Goal: Communication & Community: Answer question/provide support

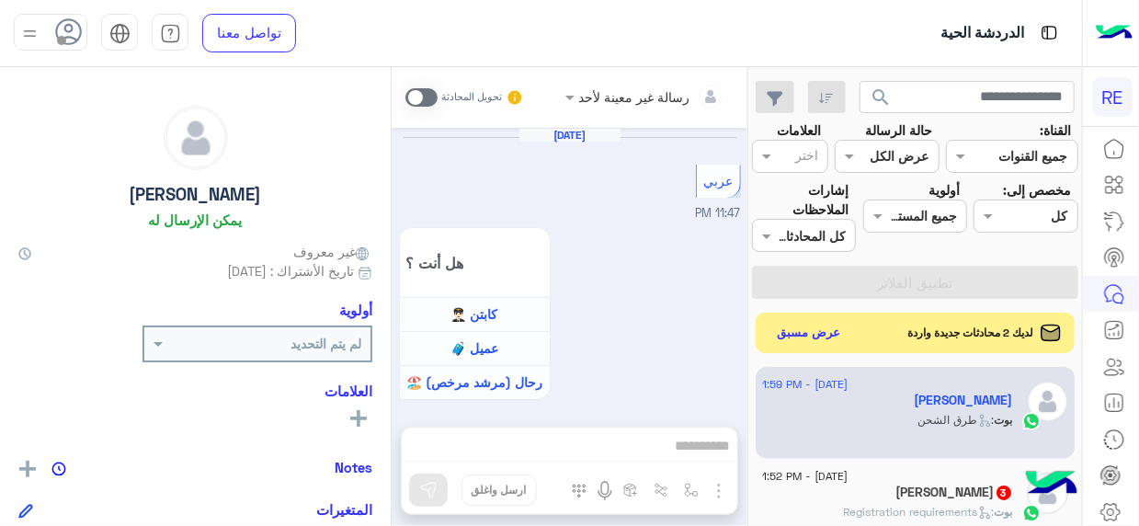
scroll to position [1575, 0]
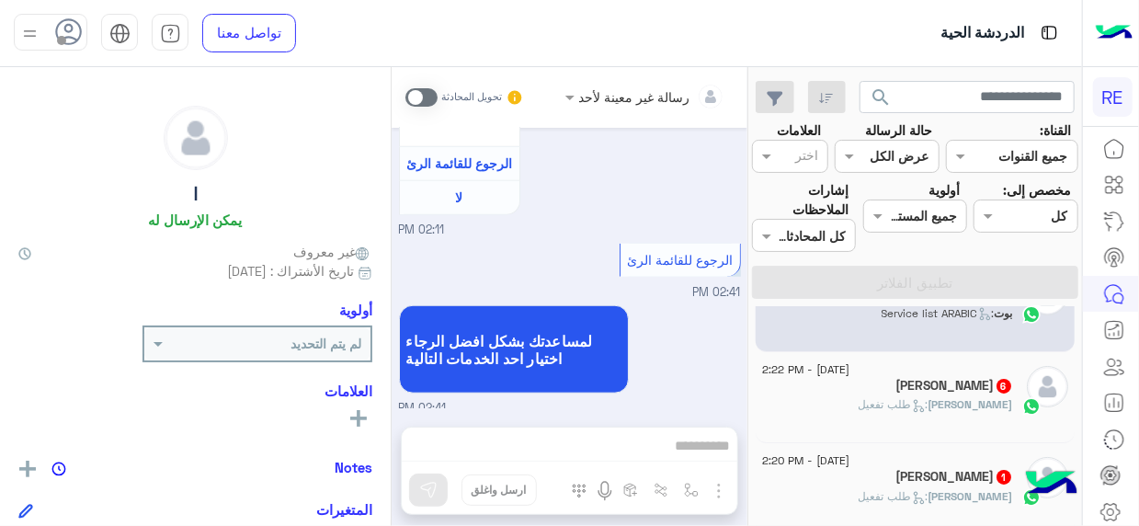
scroll to position [66, 0]
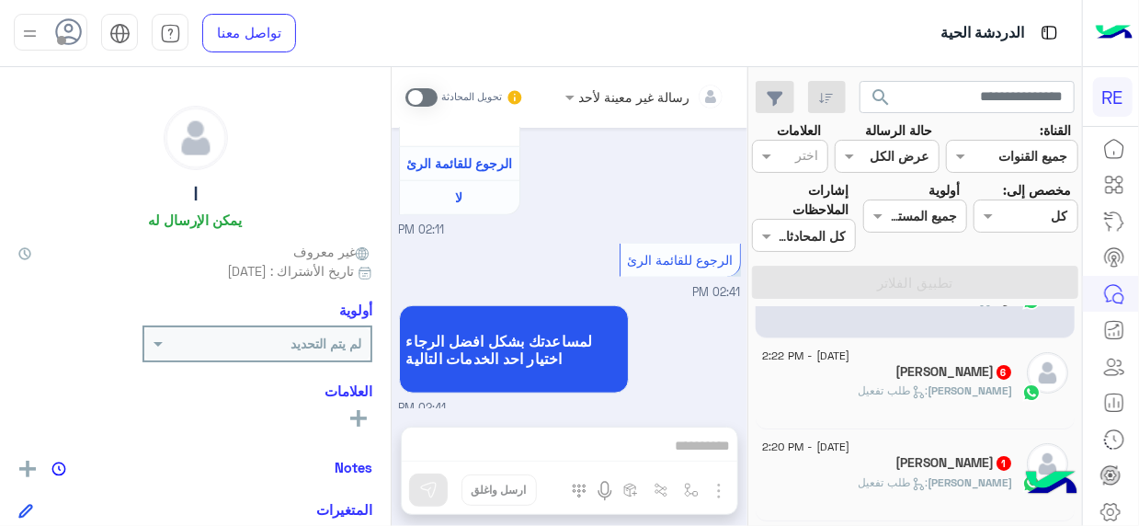
click at [901, 382] on div "محمد : طلب تفعيل" at bounding box center [887, 398] width 251 height 32
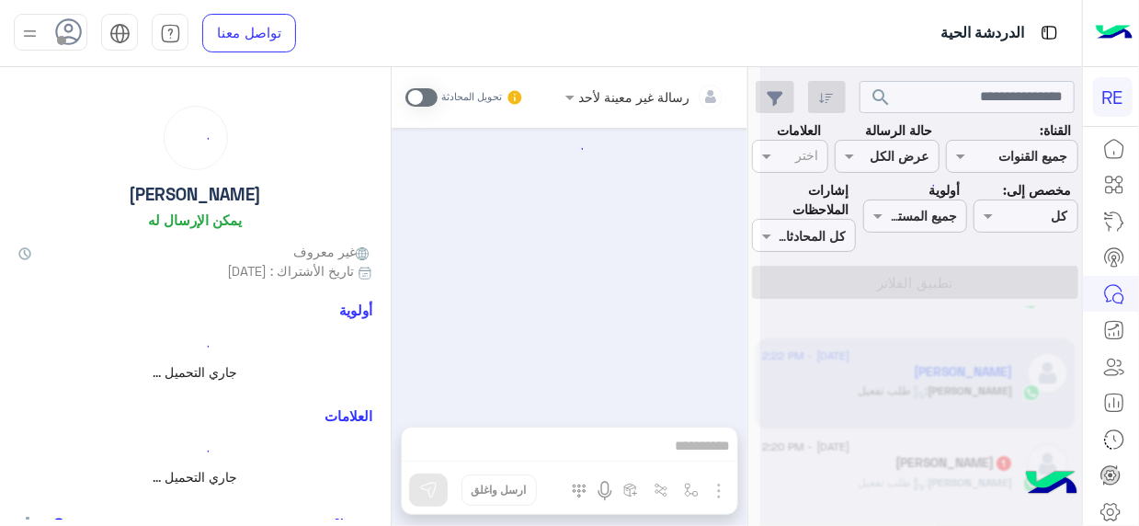
scroll to position [1787, 0]
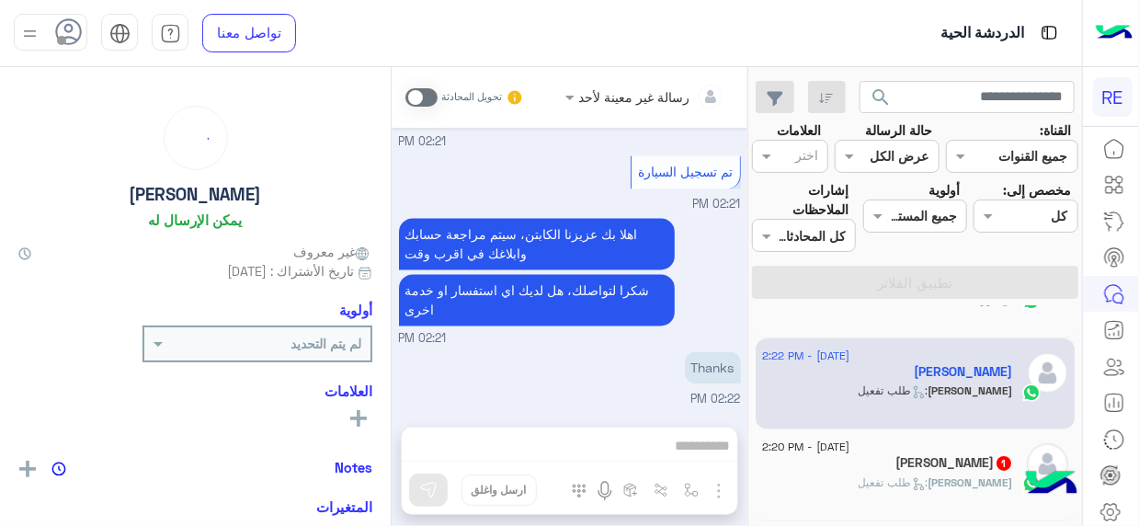
click at [698, 446] on div "رسالة غير معينة لأحد تحويل المحادثة Sep 3, 2025 وعليكم السلام ،كيف اقدر اساعدك …" at bounding box center [570, 300] width 356 height 466
click at [427, 97] on span at bounding box center [421, 97] width 32 height 18
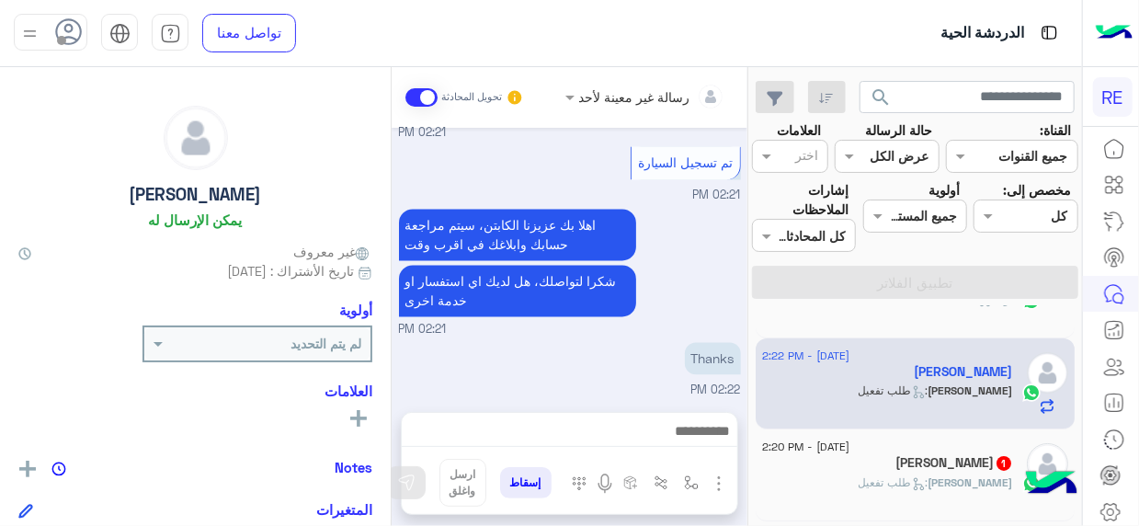
scroll to position [1835, 0]
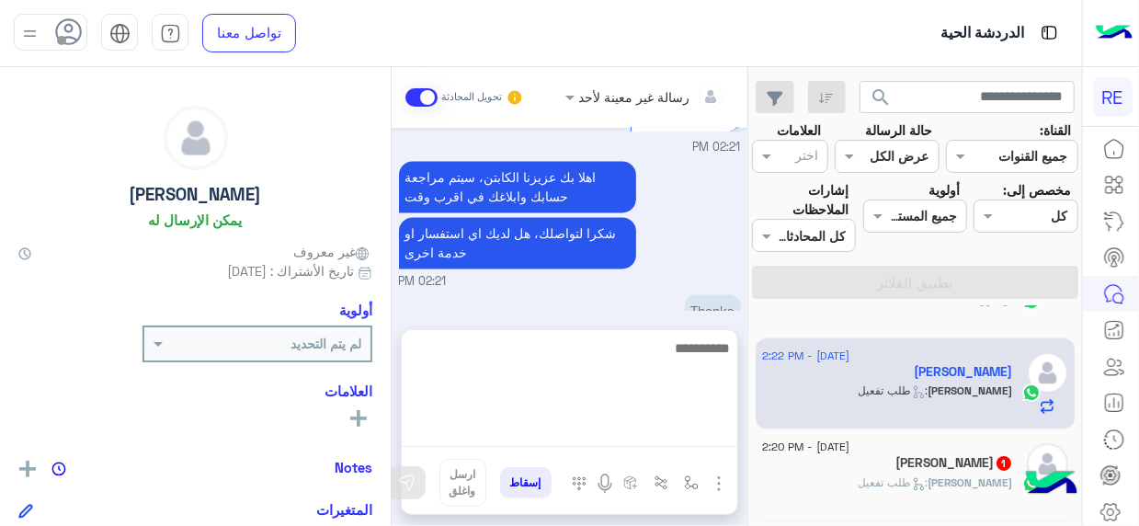
click at [699, 441] on textarea at bounding box center [569, 391] width 335 height 110
type textarea "**********"
click at [728, 352] on textarea "**********" at bounding box center [569, 391] width 335 height 110
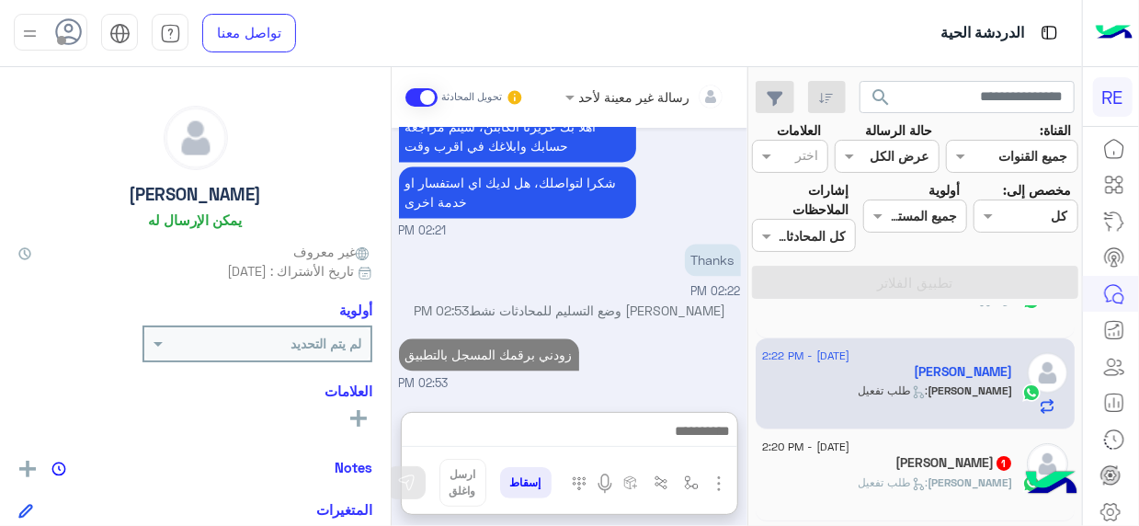
scroll to position [1934, 0]
click at [897, 491] on div "Yahya : طلب تفعيل" at bounding box center [887, 490] width 251 height 32
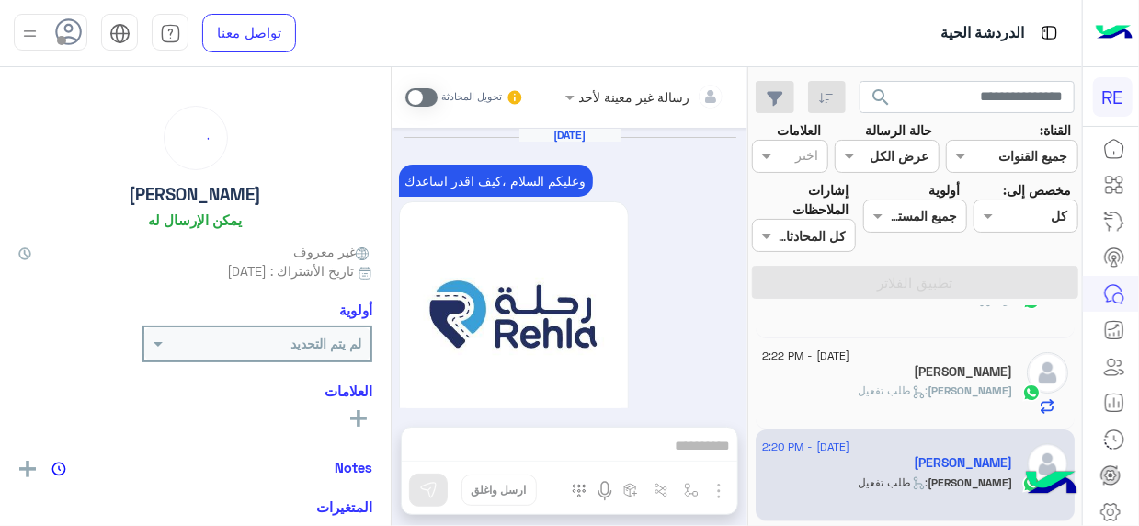
scroll to position [1819, 0]
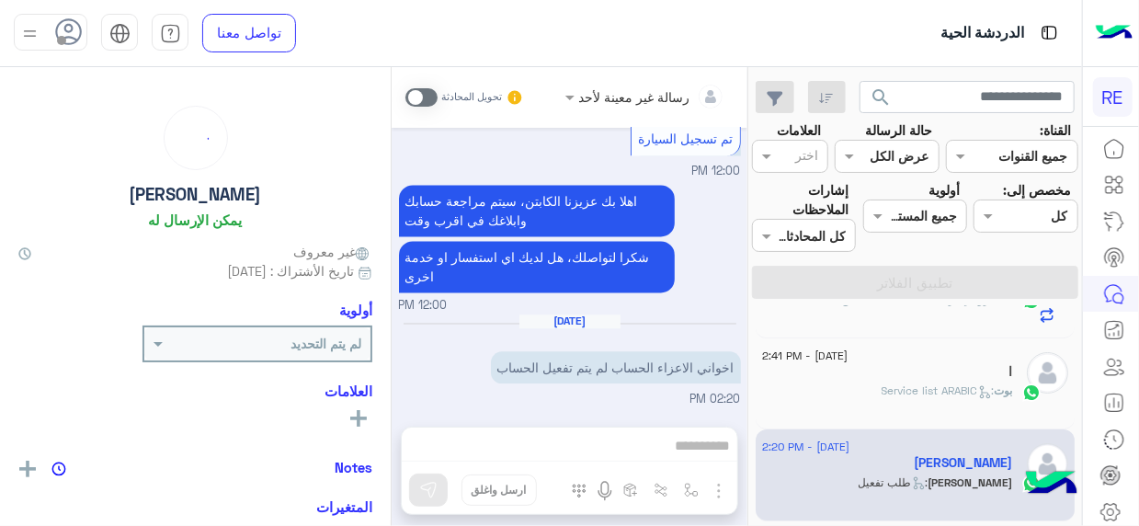
click at [707, 454] on div "رسالة غير معينة لأحد تحويل المحادثة Sep 2, 2025 وعليكم السلام ،كيف اقدر اساعدك …" at bounding box center [570, 300] width 356 height 466
click at [430, 88] on span at bounding box center [421, 97] width 32 height 18
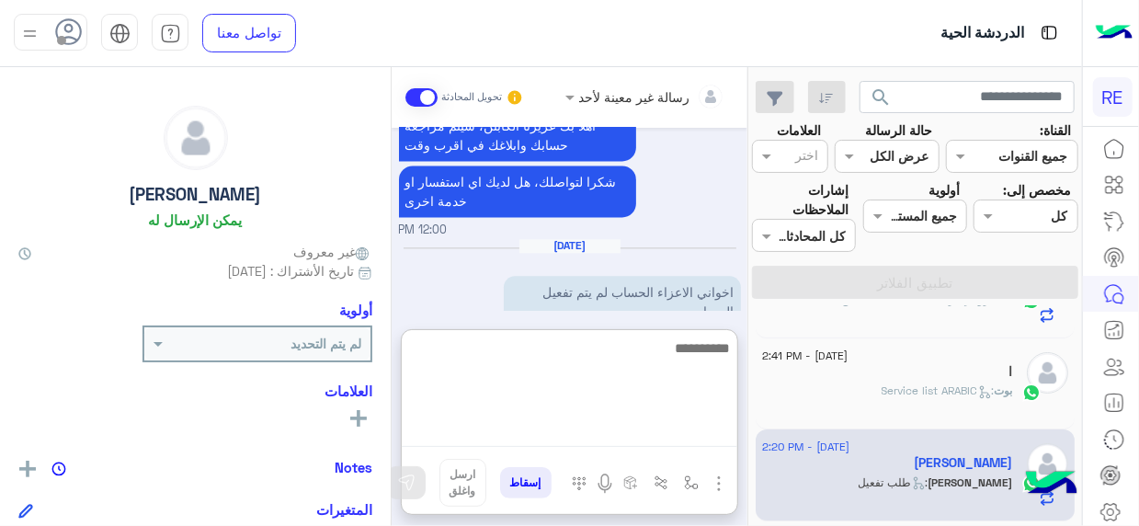
click at [692, 433] on textarea at bounding box center [569, 391] width 335 height 110
paste textarea "**********"
type textarea "**********"
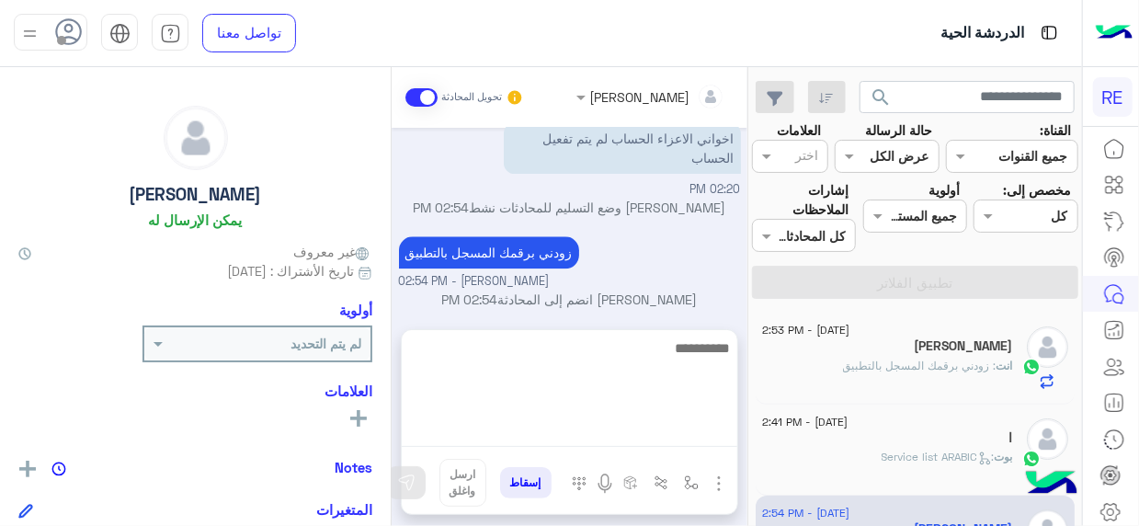
scroll to position [2062, 0]
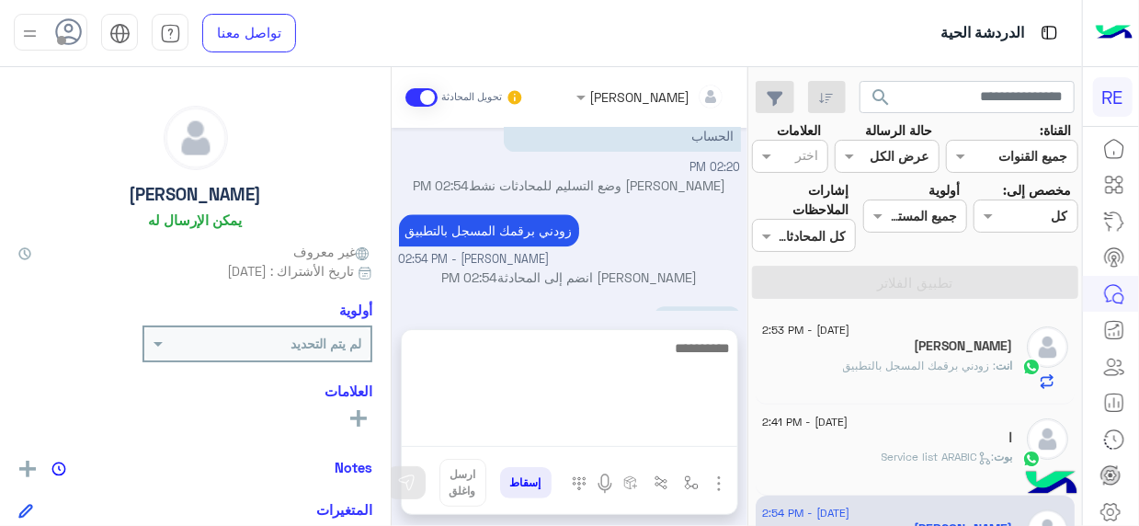
click at [715, 435] on textarea at bounding box center [569, 391] width 335 height 110
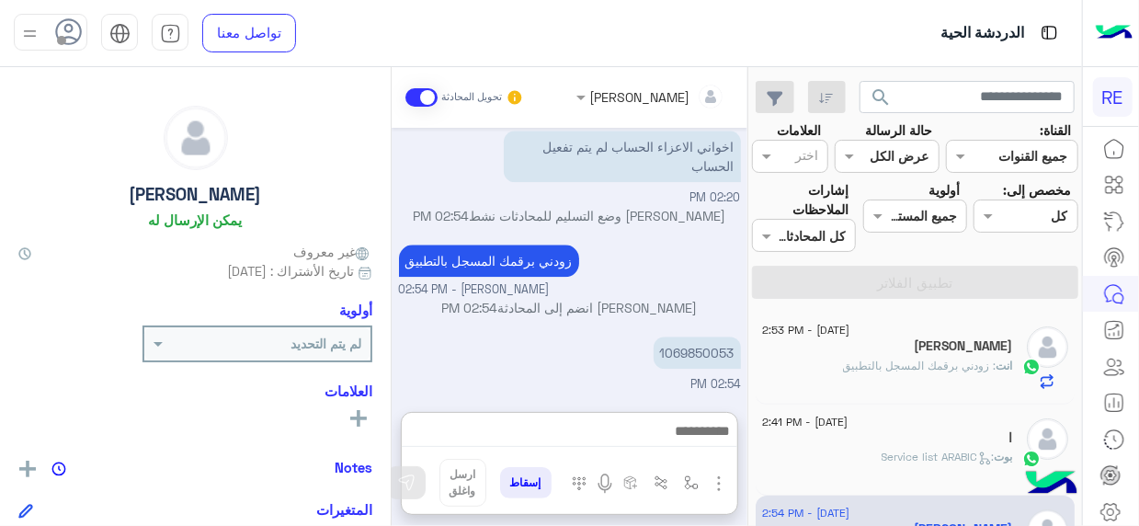
click at [714, 290] on div "Sep 2, 2025 وعليكم السلام ،كيف اقدر اساعدك اهلًا بك في تطبيق رحلة 👋 Welcome to …" at bounding box center [570, 261] width 356 height 266
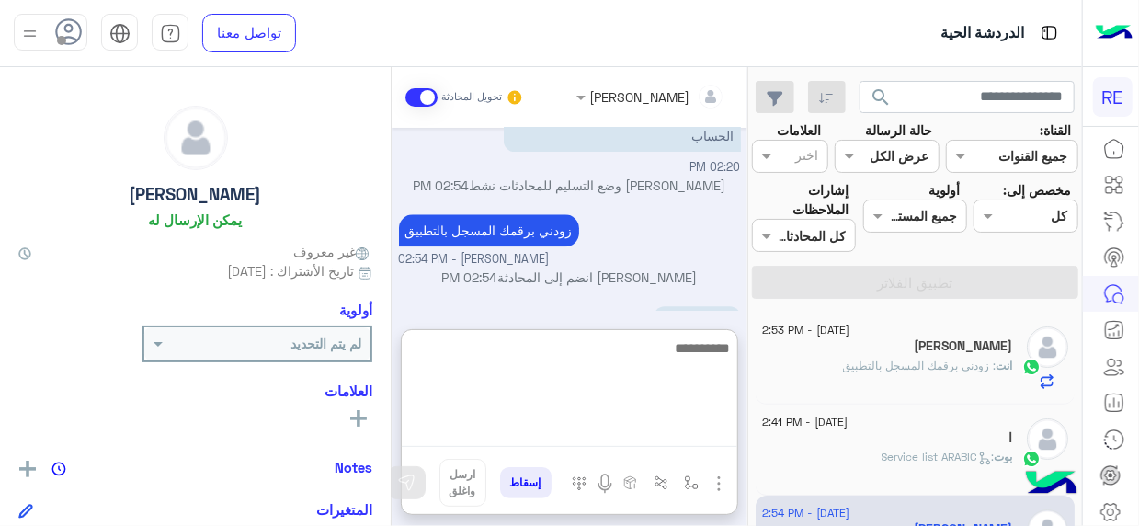
click at [721, 435] on textarea at bounding box center [569, 391] width 335 height 110
type textarea "*"
type textarea "**********"
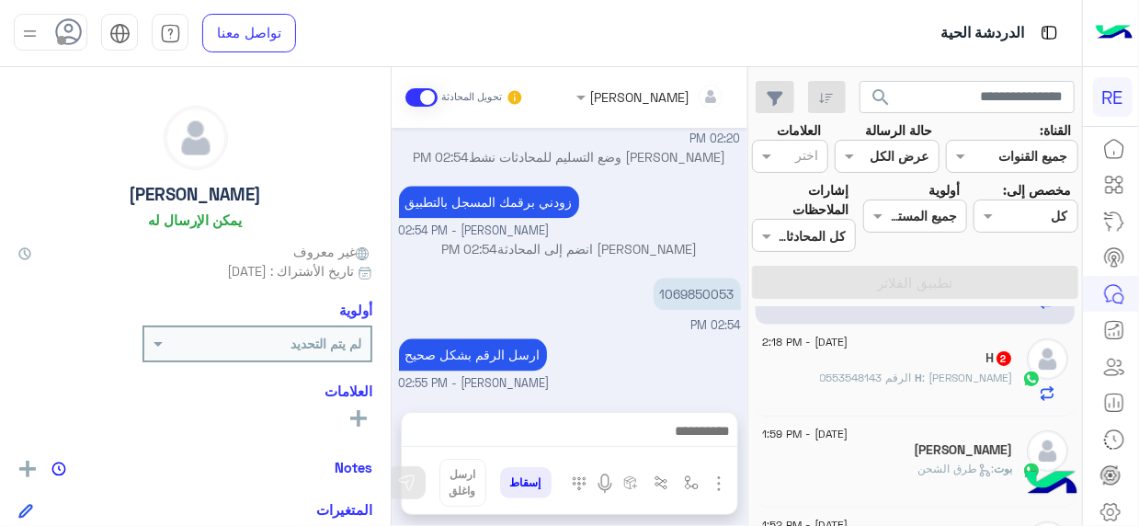
scroll to position [277, 0]
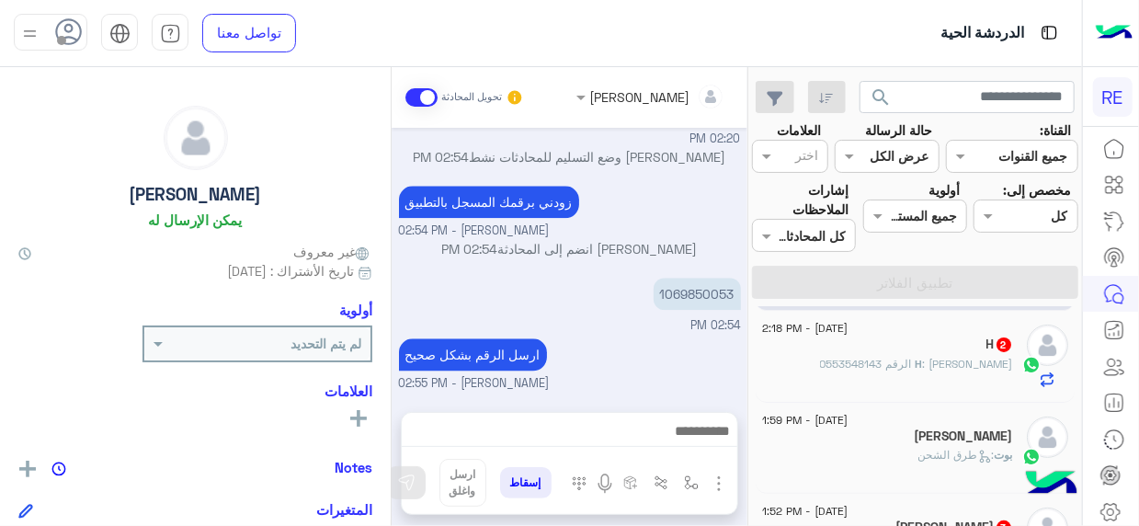
click at [858, 363] on span ": ارقم بتثبيت الرقم 0553548143" at bounding box center [916, 364] width 193 height 14
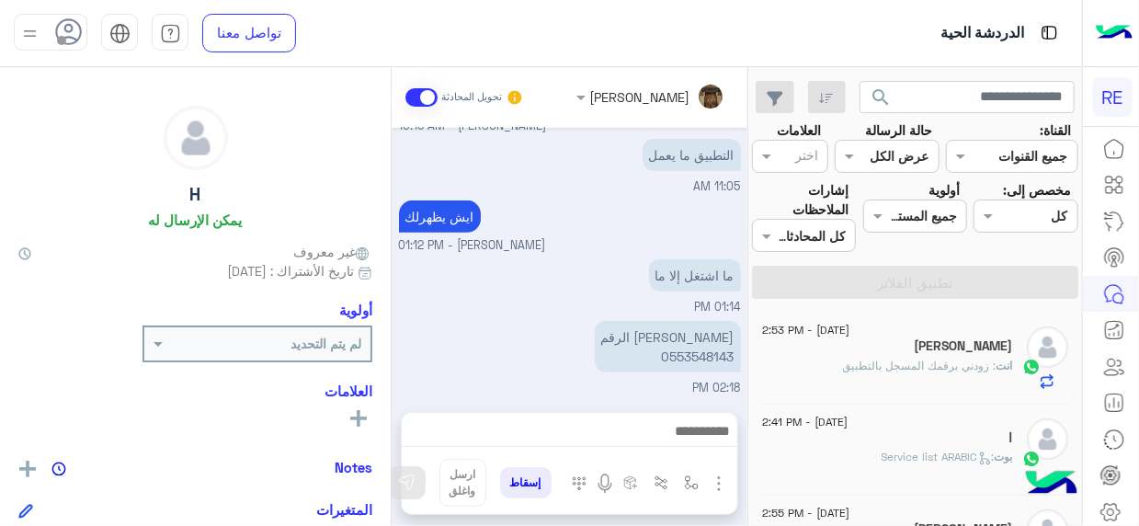
click at [857, 364] on span ": زودني برقمك المسجل بالتطبيق" at bounding box center [919, 365] width 153 height 14
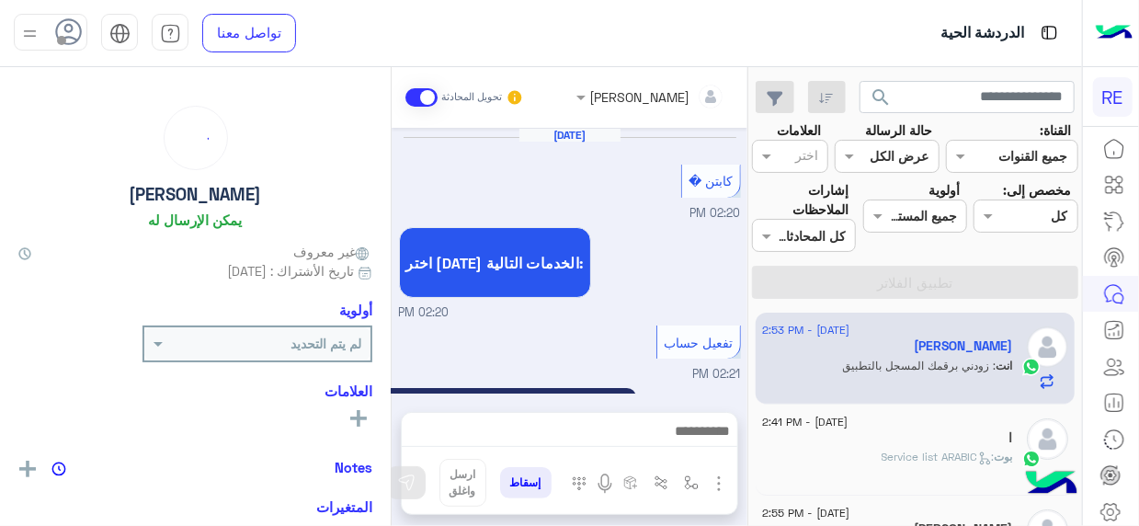
scroll to position [1177, 0]
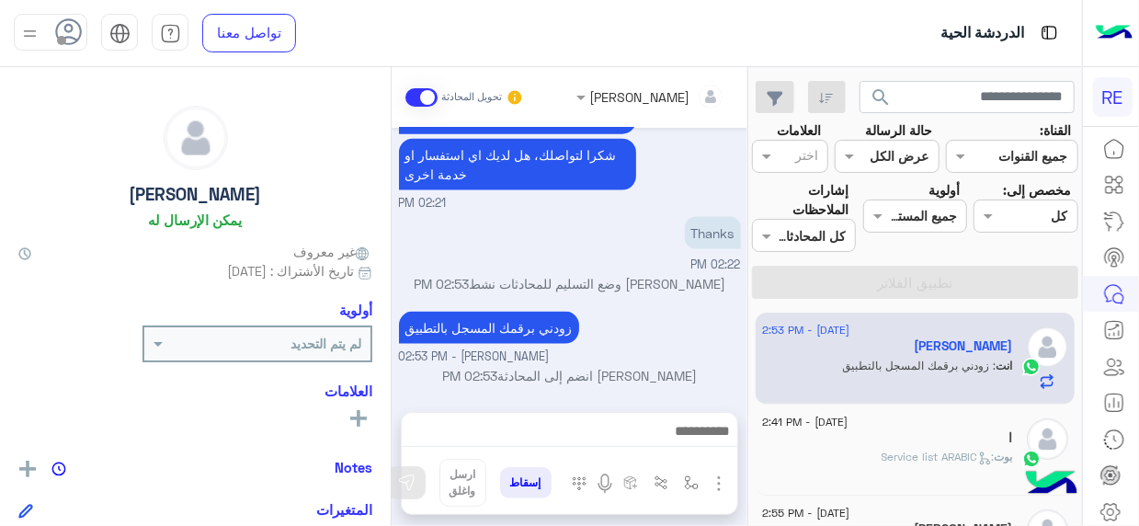
click at [827, 444] on div "ا" at bounding box center [887, 439] width 251 height 19
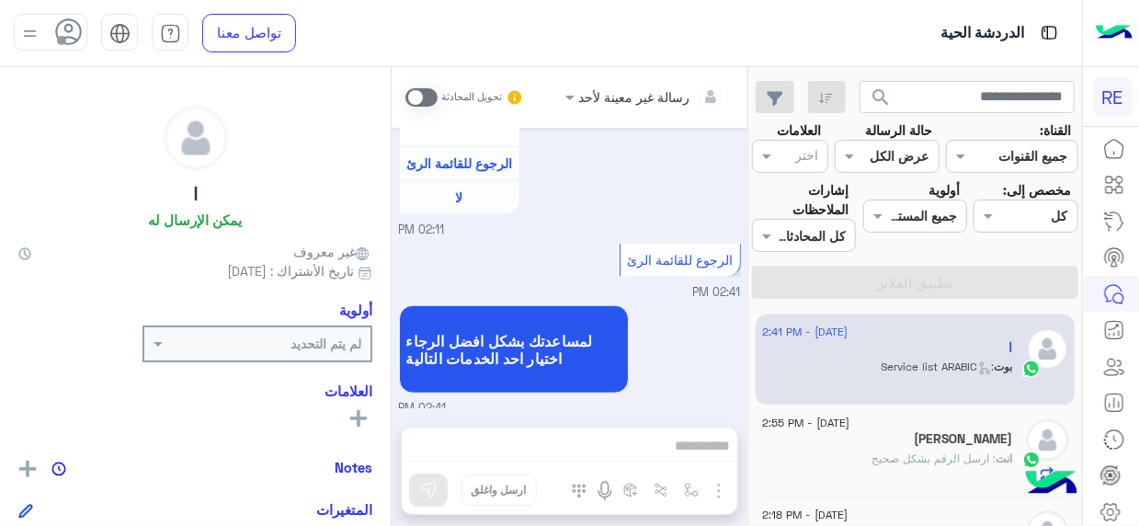
scroll to position [100, 0]
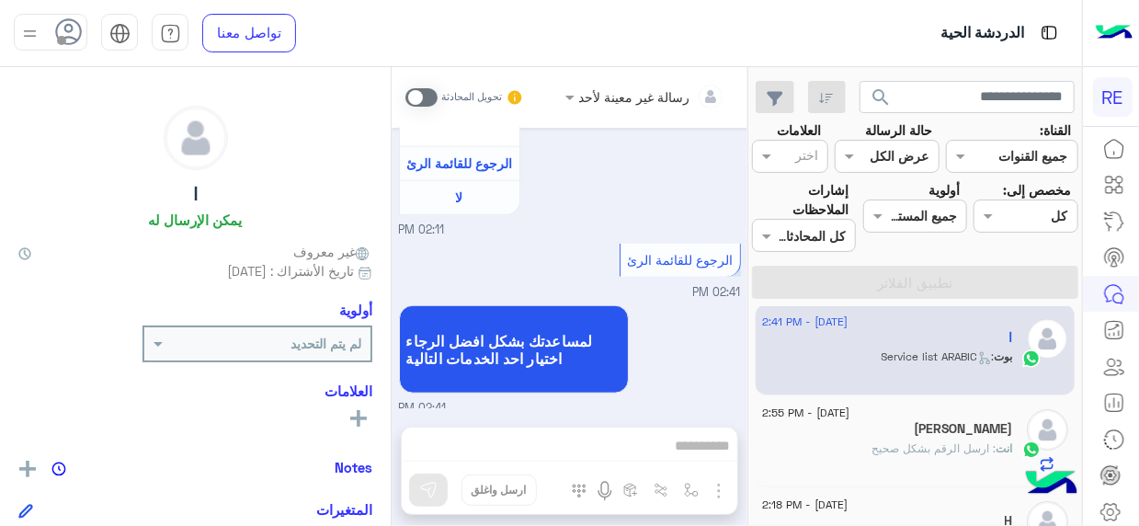
click at [845, 435] on div "Yahya" at bounding box center [887, 430] width 251 height 19
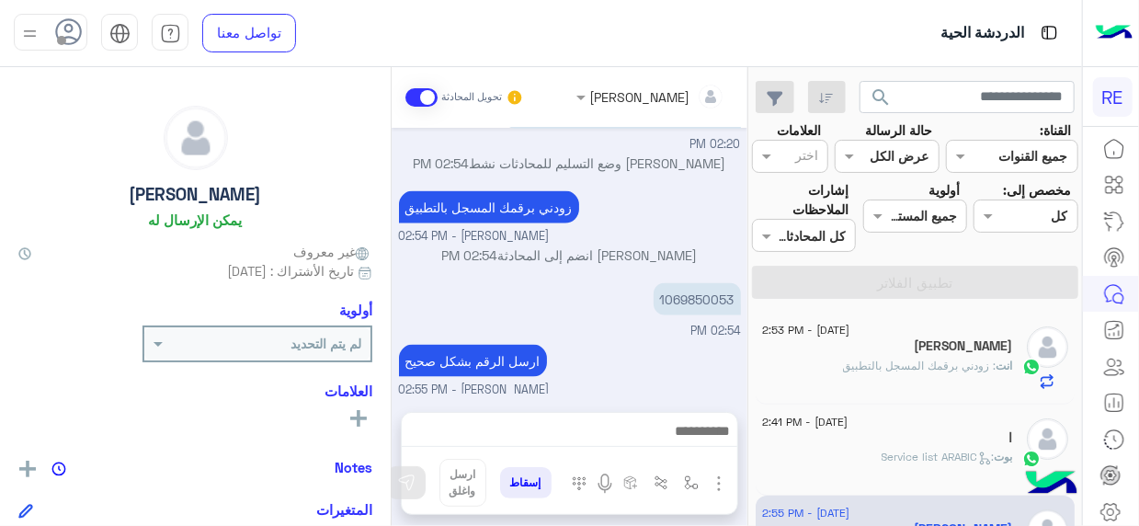
click at [746, 318] on div "Sep 2, 2025 تفعيل حساب 11:59 AM يمكنك الاطلاع على شروط الانضمام لرحلة ك (كابتن …" at bounding box center [570, 261] width 356 height 266
click at [919, 370] on p "انت : زودني برقمك المسجل بالتطبيق" at bounding box center [928, 366] width 170 height 17
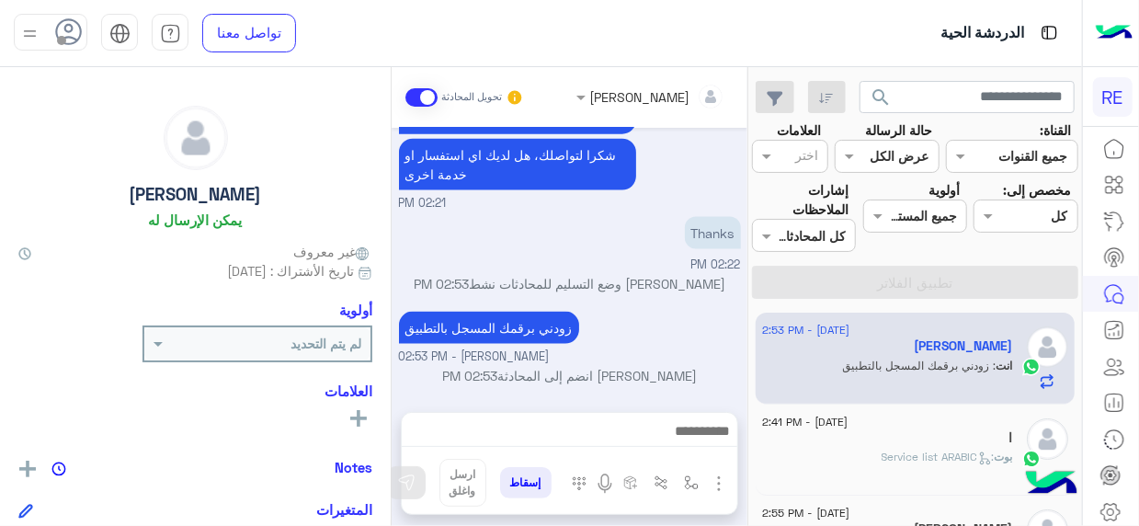
scroll to position [1239, 0]
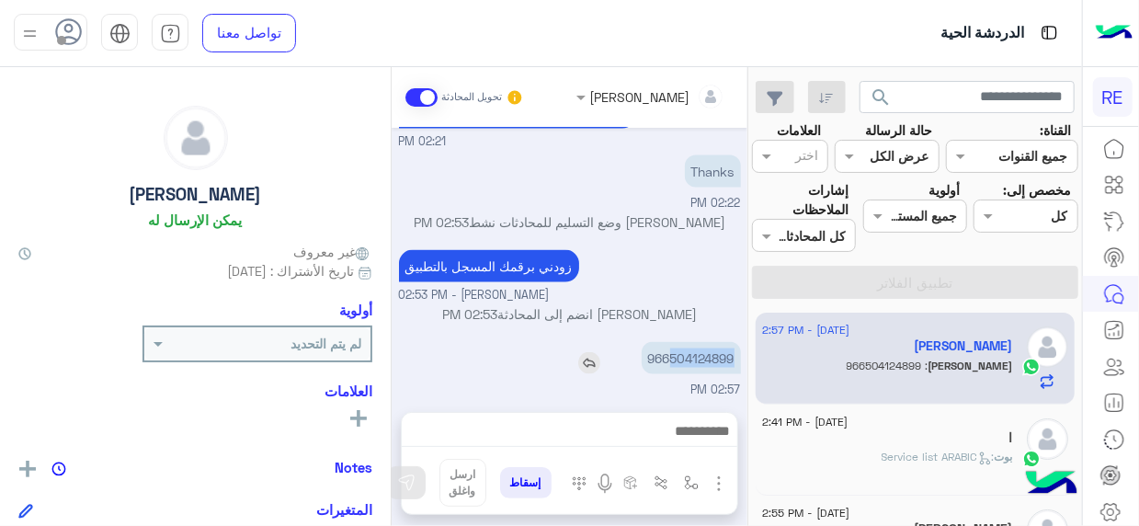
drag, startPoint x: 668, startPoint y: 356, endPoint x: 732, endPoint y: 361, distance: 63.7
click at [732, 361] on p "966504124899" at bounding box center [691, 358] width 99 height 32
copy p "504124899"
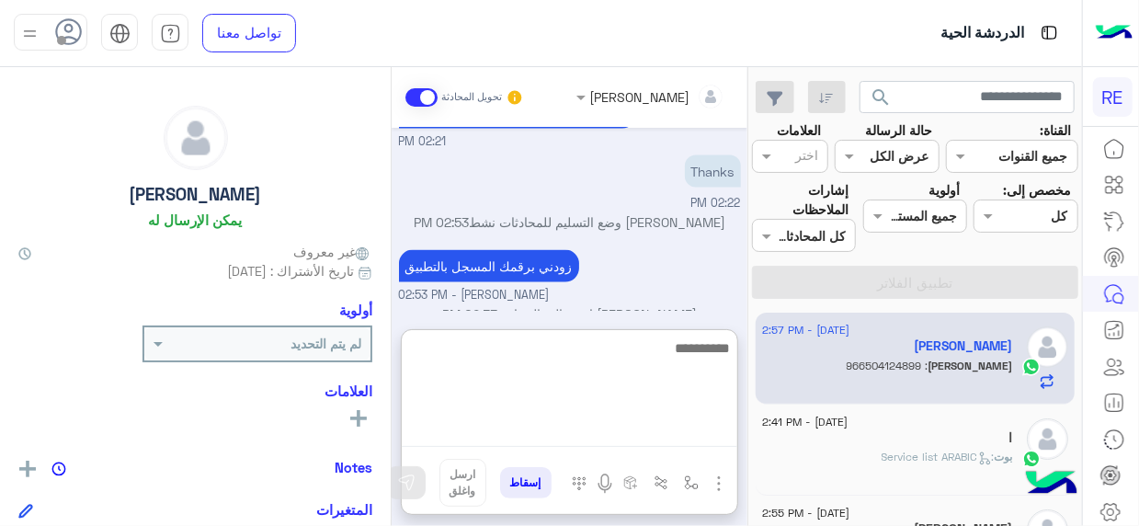
click at [701, 438] on textarea at bounding box center [569, 391] width 335 height 110
type textarea "**********"
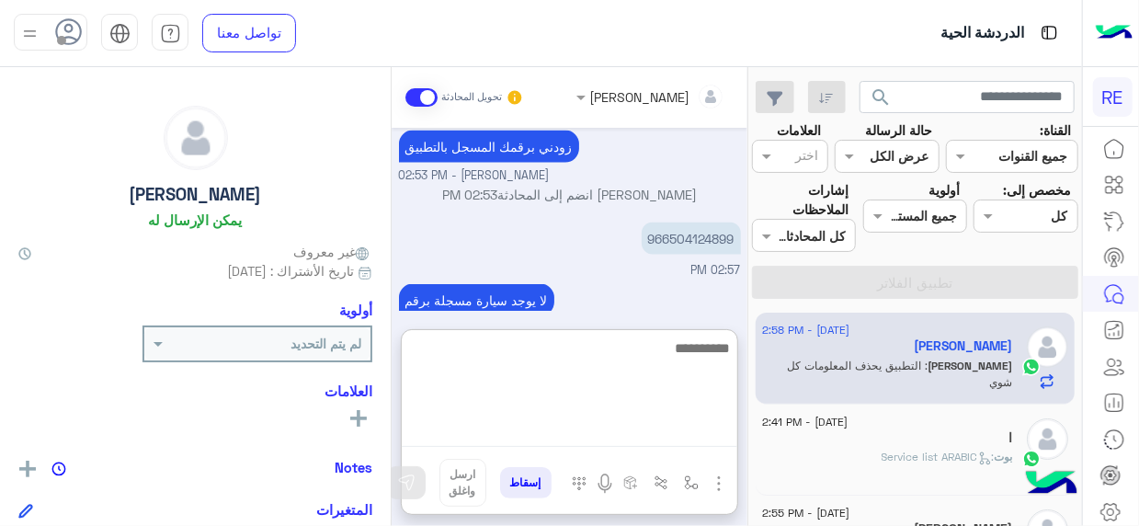
scroll to position [1381, 0]
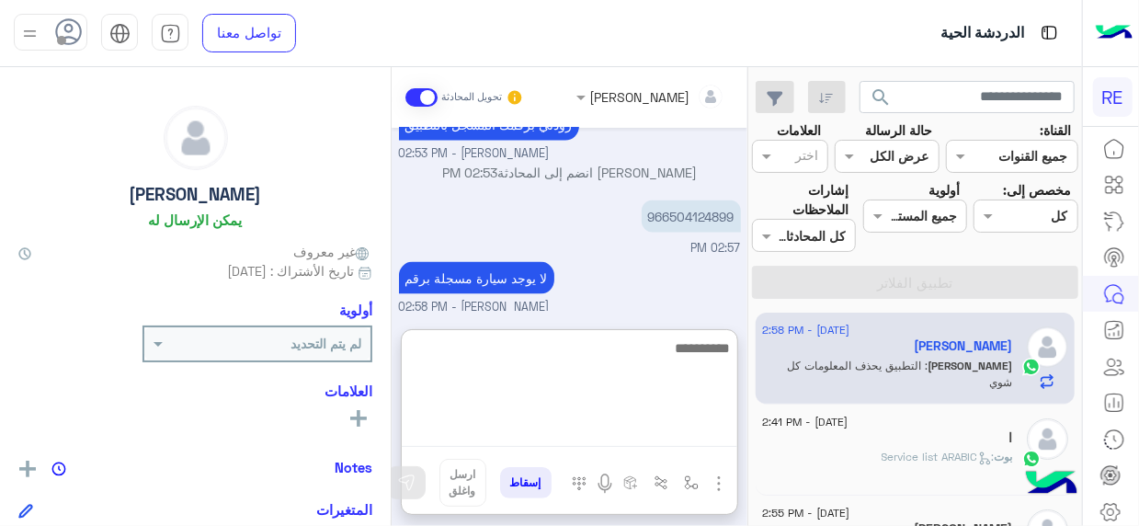
click at [708, 431] on textarea at bounding box center [569, 391] width 335 height 110
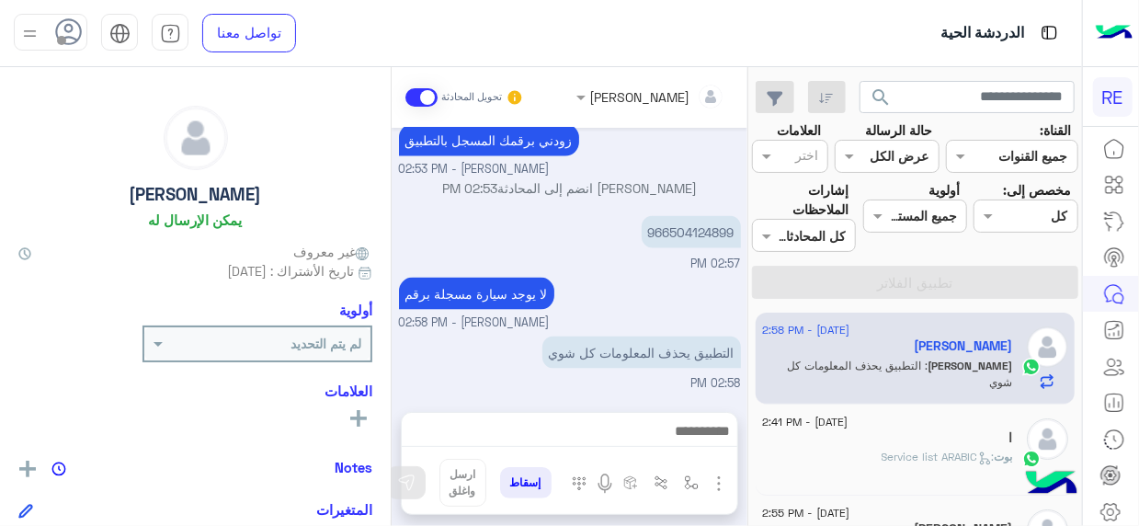
click at [689, 321] on div "Terhal Almodon تحويل المحادثة Sep 3, 2025 كابتن � 02:20 PM اختر احد الخدمات الت…" at bounding box center [570, 300] width 356 height 466
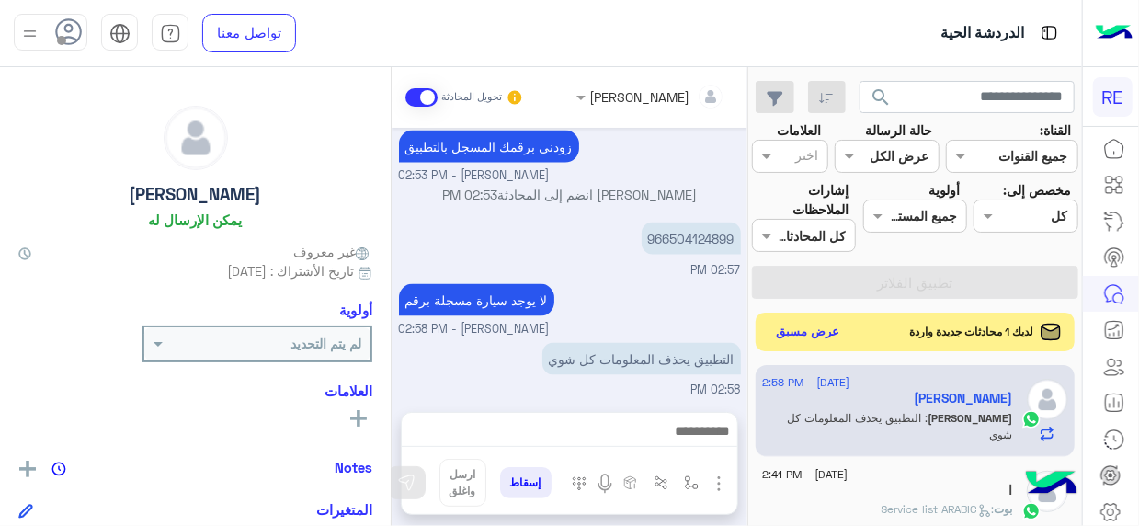
click at [813, 331] on button "عرض مسبق" at bounding box center [807, 332] width 77 height 25
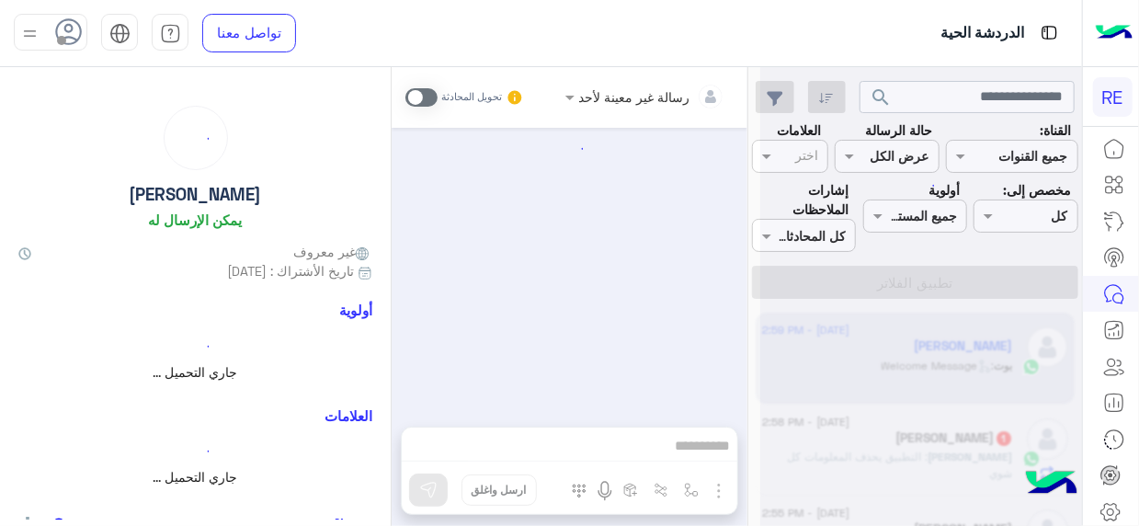
click at [708, 438] on div "رسالة غير معينة لأحد تحويل المحادثة إسقاط ارسل واغلق" at bounding box center [570, 300] width 356 height 466
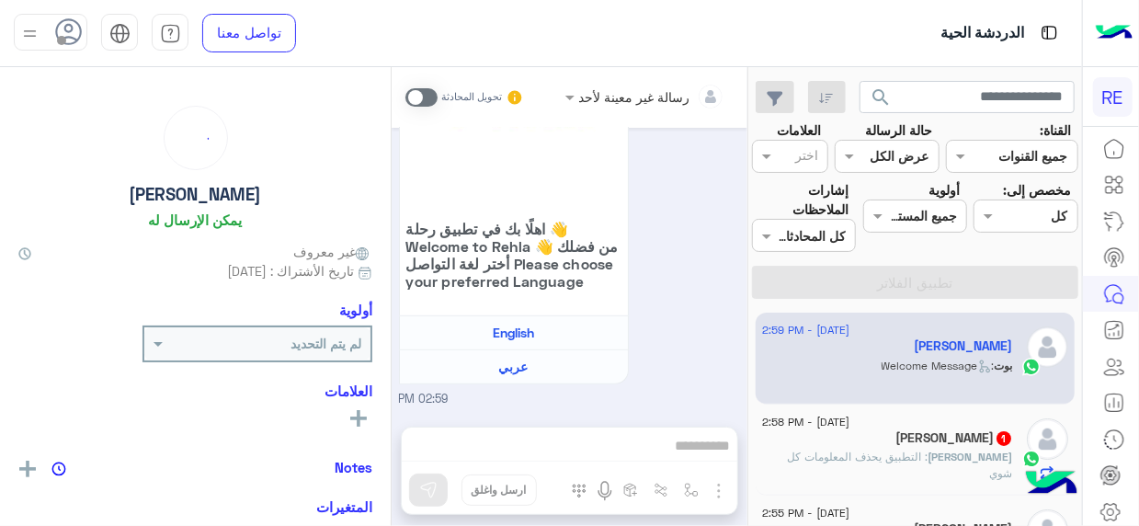
scroll to position [560, 0]
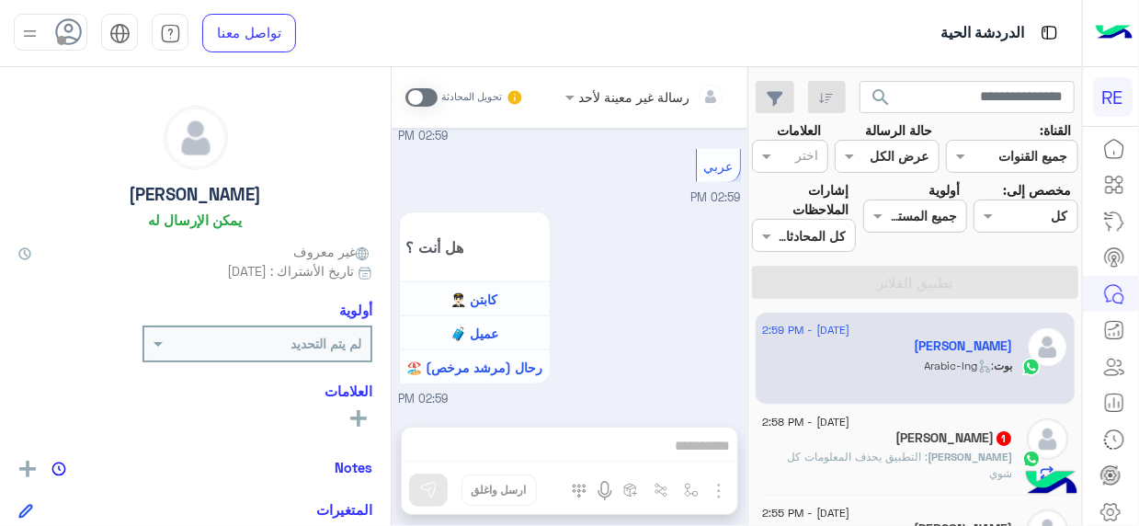
click at [809, 438] on div "محمد الزايدي 1" at bounding box center [887, 439] width 251 height 19
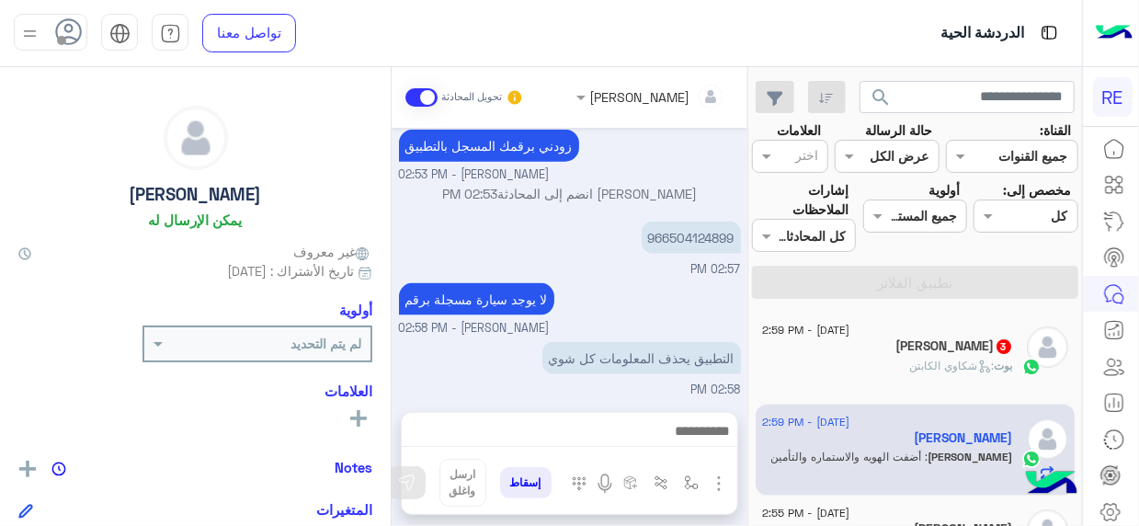
scroll to position [1198, 0]
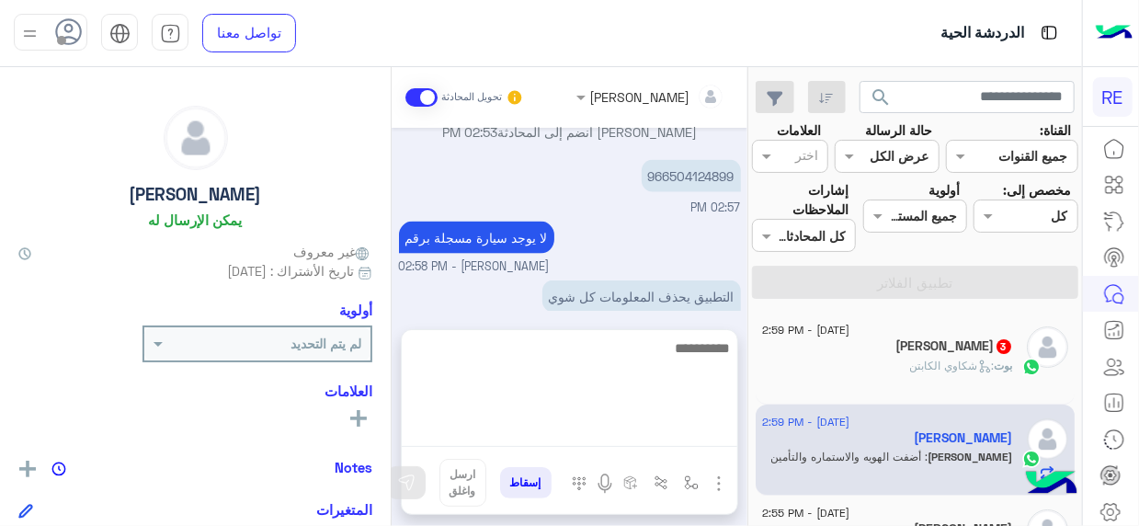
click at [693, 435] on textarea at bounding box center [569, 391] width 335 height 110
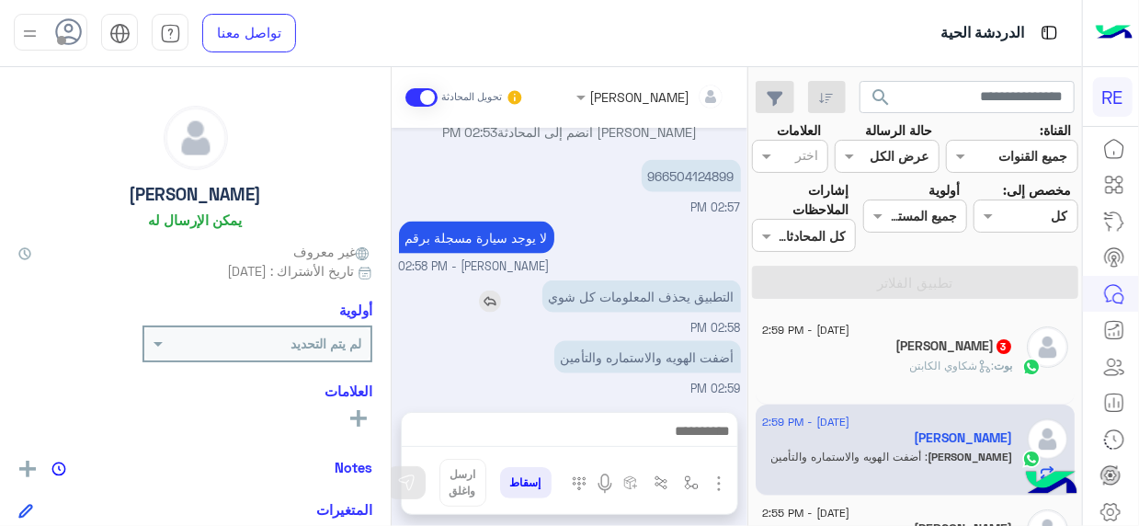
click at [633, 303] on p "التطبيق يحذف المعلومات كل شوي" at bounding box center [641, 296] width 199 height 32
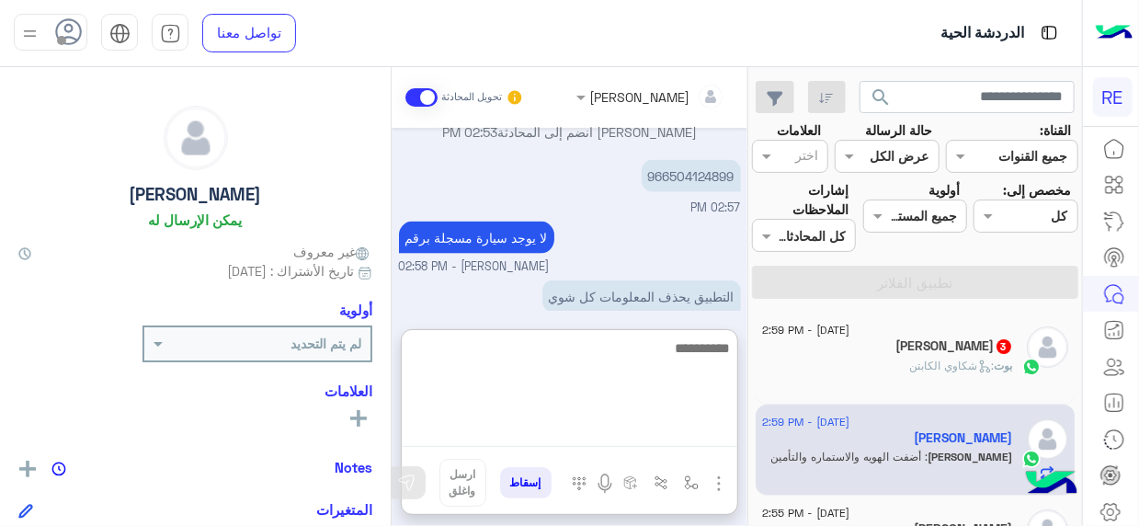
click at [708, 438] on textarea at bounding box center [569, 391] width 335 height 110
type textarea "**********"
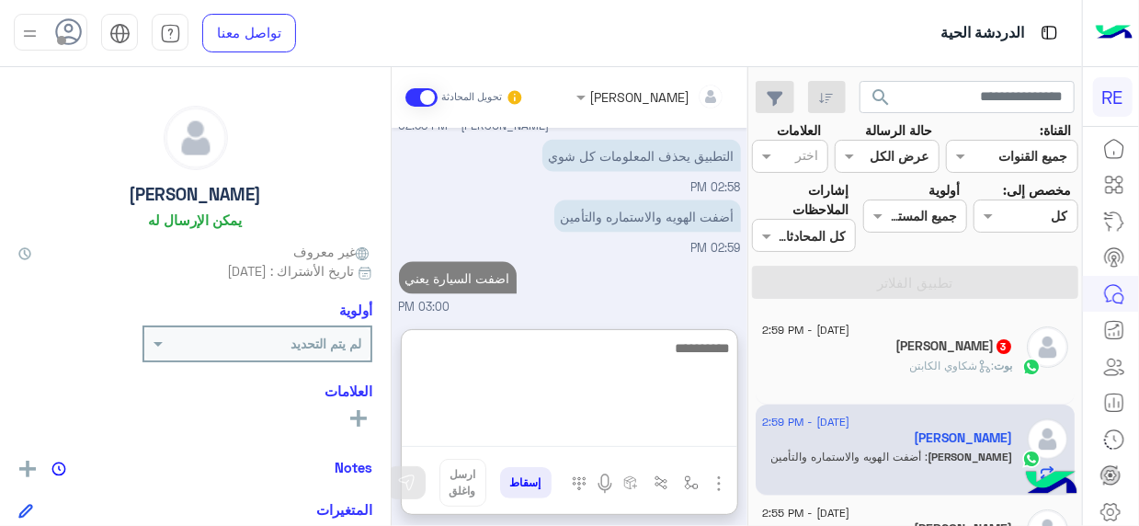
type textarea "*"
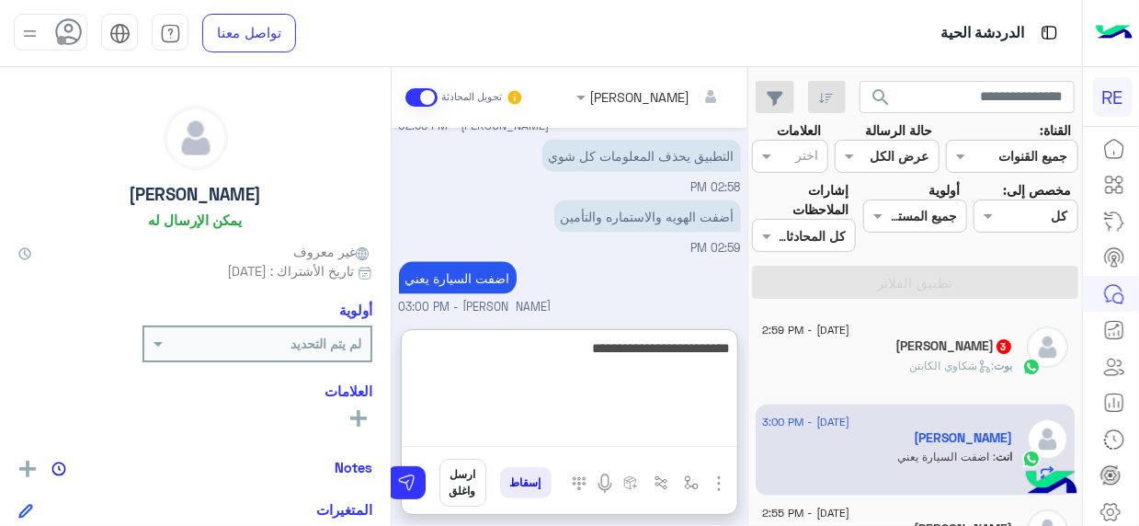
type textarea "**********"
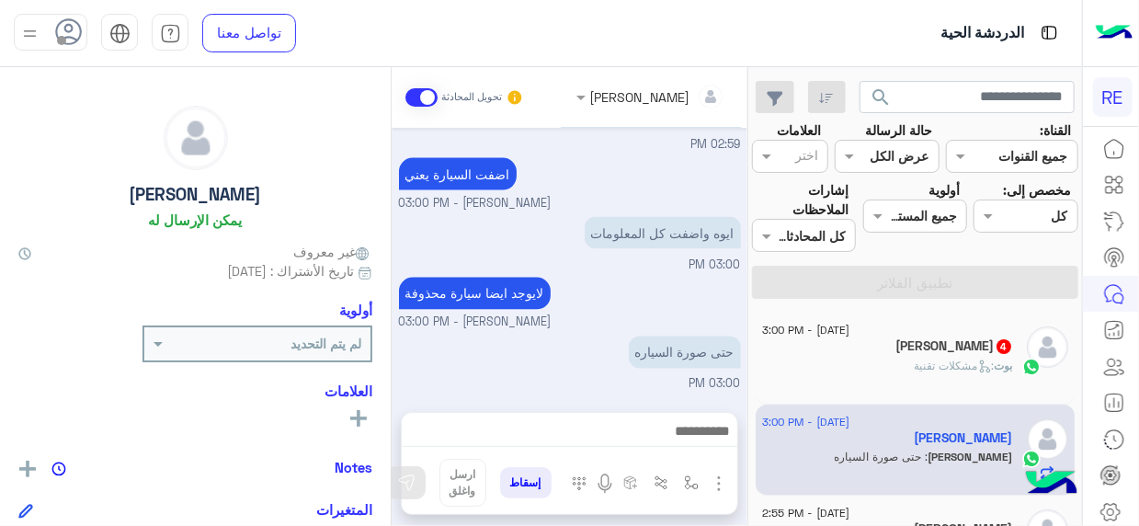
scroll to position [1437, 0]
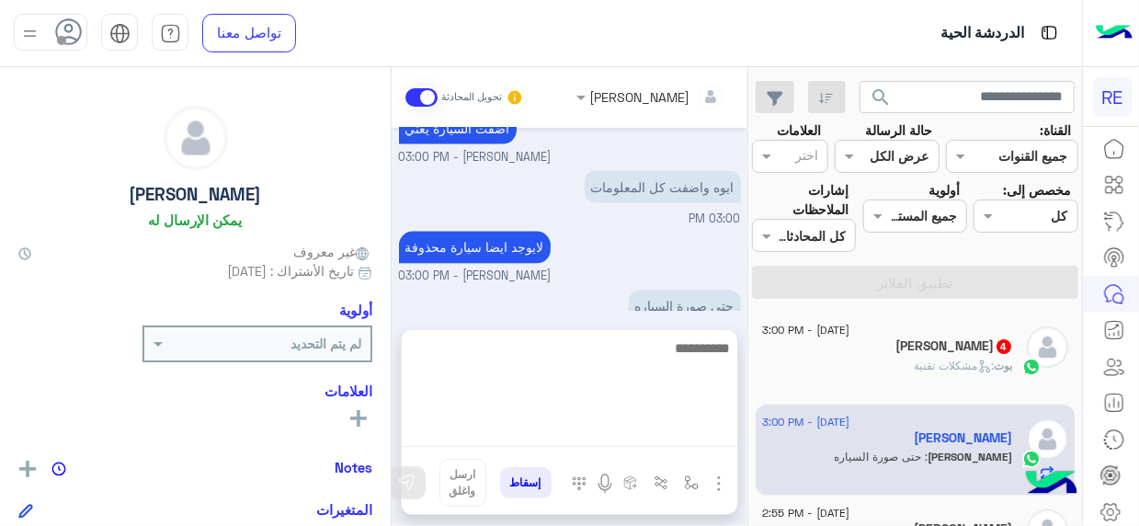
click at [685, 433] on textarea at bounding box center [569, 391] width 335 height 110
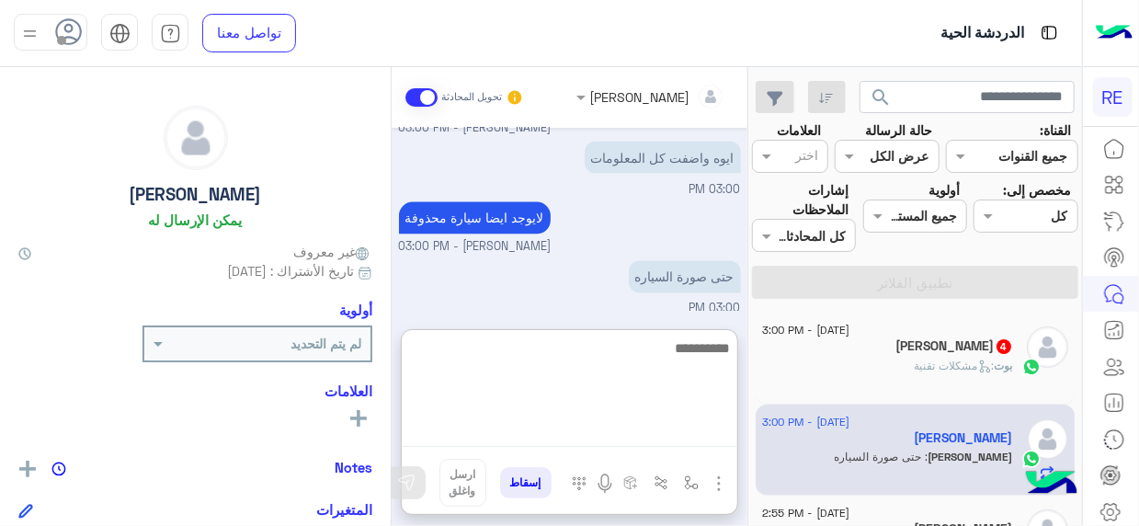
scroll to position [1519, 0]
type textarea "**********"
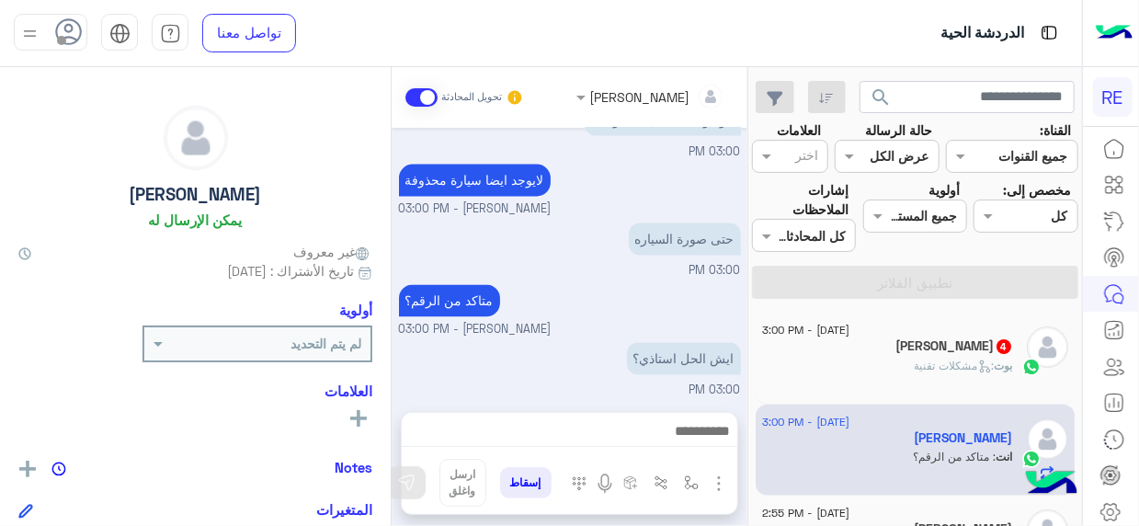
scroll to position [1617, 0]
